Goal: Task Accomplishment & Management: Manage account settings

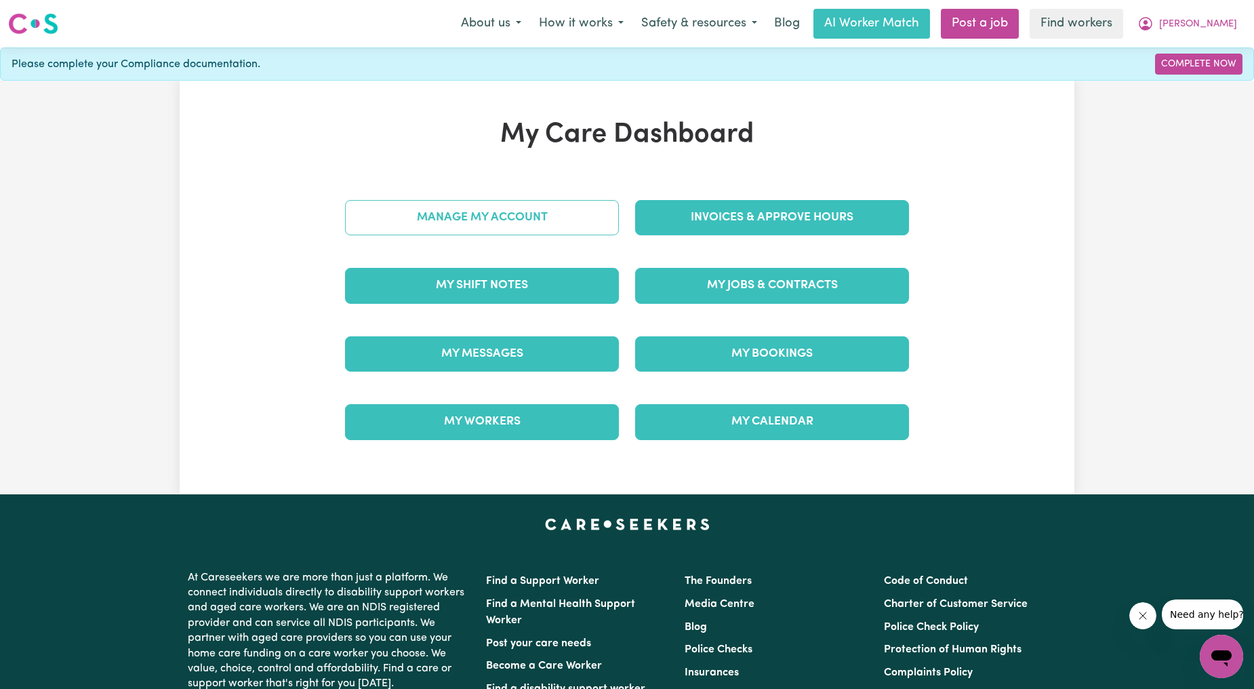
click at [538, 218] on link "Manage My Account" at bounding box center [482, 217] width 274 height 35
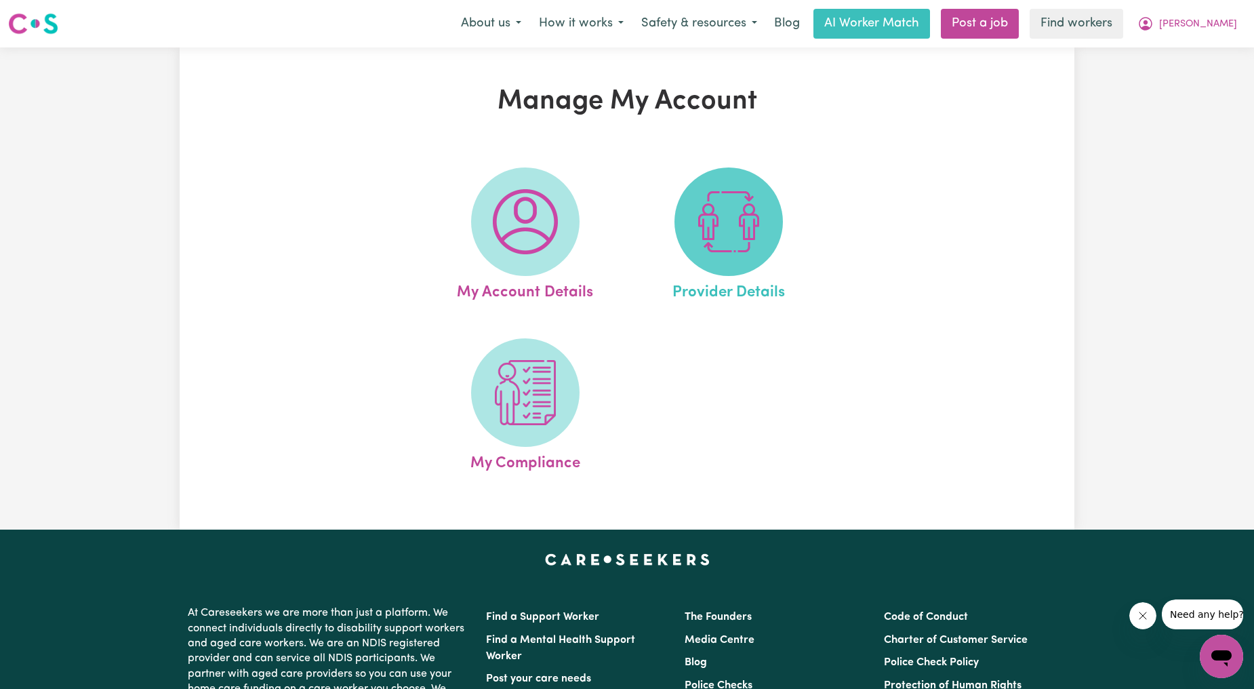
click at [690, 229] on span at bounding box center [728, 221] width 108 height 108
select select "NDIS_FUNDING_PLAN_MANAGED"
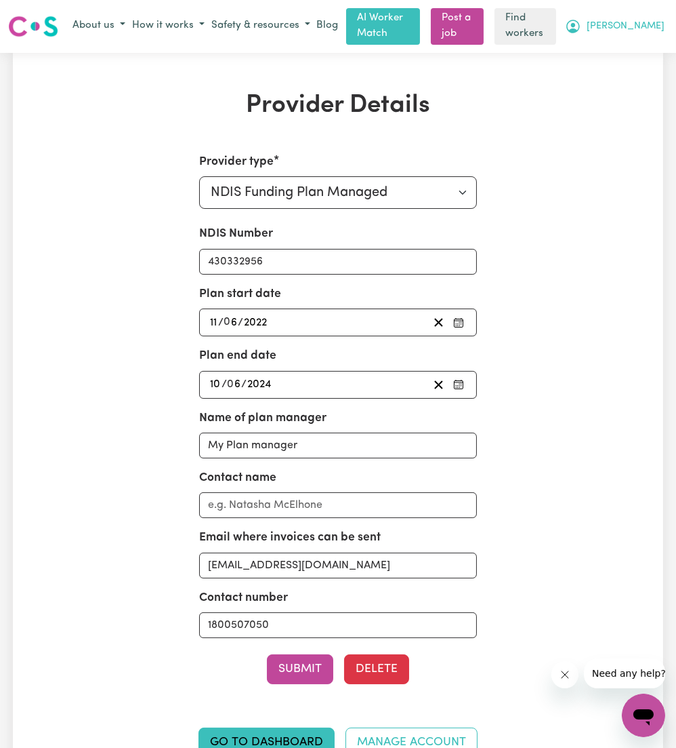
click at [634, 33] on button "[PERSON_NAME]" at bounding box center [615, 26] width 106 height 23
click at [611, 85] on link "Logout" at bounding box center [614, 79] width 107 height 26
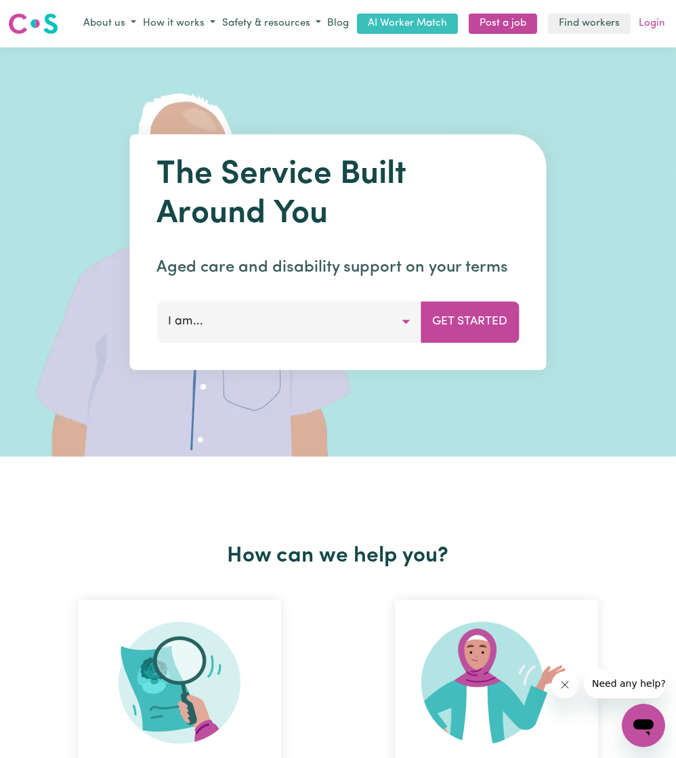
click at [641, 20] on link "Login" at bounding box center [652, 24] width 32 height 21
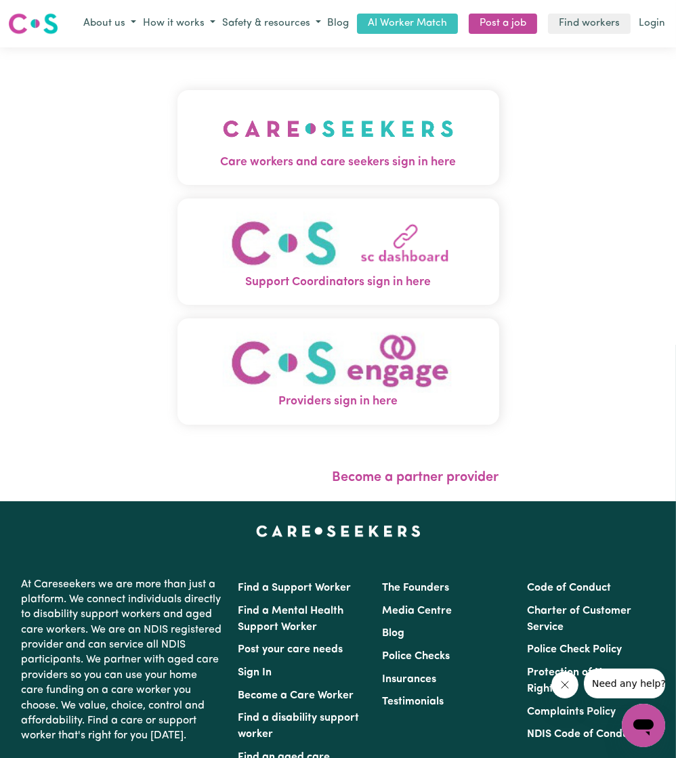
click at [367, 111] on img "Care workers and care seekers sign in here" at bounding box center [338, 129] width 231 height 50
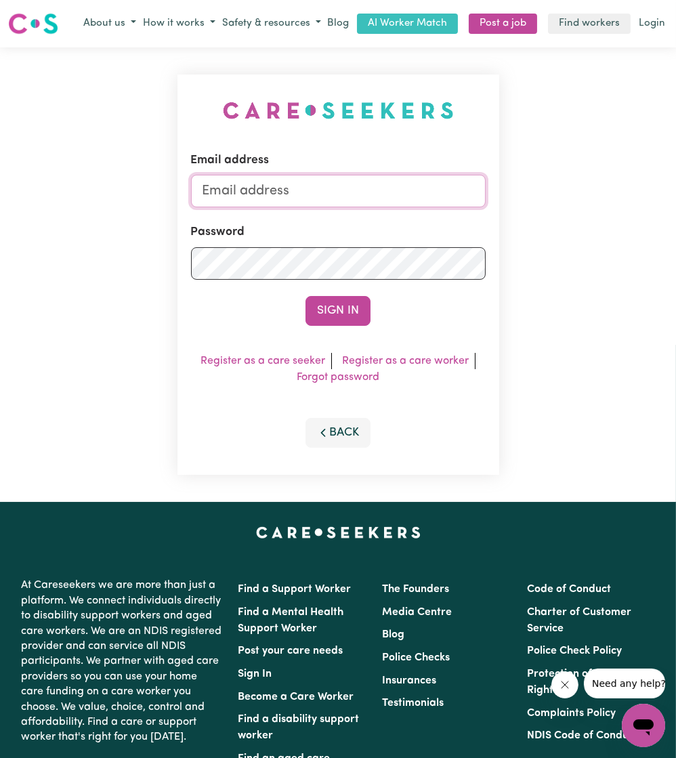
click at [348, 182] on input "Email address" at bounding box center [338, 191] width 295 height 33
drag, startPoint x: 272, startPoint y: 192, endPoint x: 667, endPoint y: 256, distance: 400.4
click at [667, 256] on div "Email address [EMAIL_ADDRESS][PERSON_NAME][DOMAIN_NAME] Password Sign In Regist…" at bounding box center [338, 274] width 676 height 455
type input "superuser~[EMAIL_ADDRESS][DOMAIN_NAME]"
click at [306, 296] on button "Sign In" at bounding box center [338, 311] width 65 height 30
